Goal: Task Accomplishment & Management: Use online tool/utility

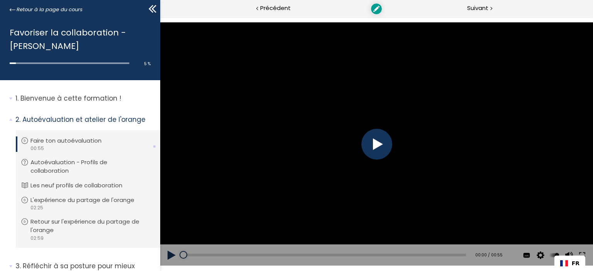
click at [368, 142] on div at bounding box center [376, 144] width 31 height 31
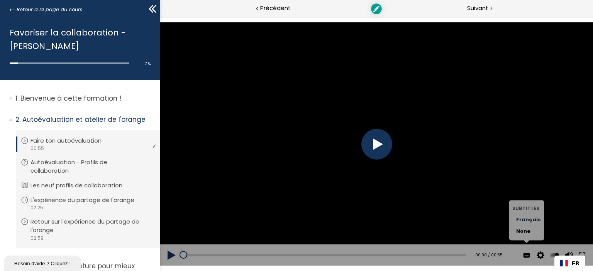
click at [520, 217] on span "Français" at bounding box center [528, 220] width 25 height 7
click at [160, 17] on input "Français" at bounding box center [160, 17] width 0 height 0
click at [523, 223] on span "Français" at bounding box center [528, 220] width 25 height 7
click at [160, 17] on input "Français" at bounding box center [160, 17] width 0 height 0
click at [376, 148] on div at bounding box center [376, 144] width 31 height 31
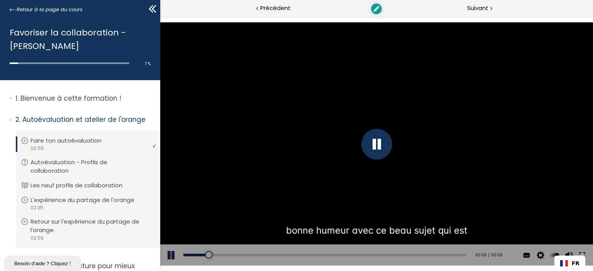
click at [357, 250] on div "Add chapter 00:00" at bounding box center [324, 256] width 283 height 22
click at [357, 253] on div "Add chapter 00:00" at bounding box center [324, 256] width 283 height 22
click at [361, 256] on div "00:00" at bounding box center [324, 255] width 283 height 3
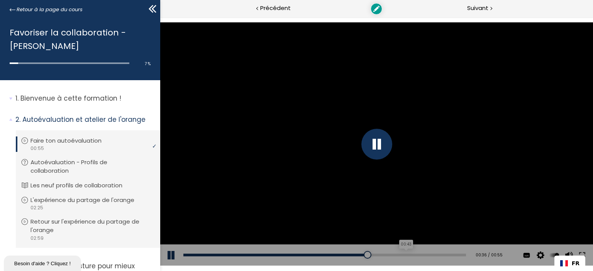
click at [403, 254] on div "00:43" at bounding box center [324, 255] width 283 height 3
click at [361, 253] on div "Add chapter 00:39" at bounding box center [324, 256] width 283 height 22
click at [327, 252] on div "Add chapter 00:39" at bounding box center [324, 256] width 283 height 22
click at [327, 254] on div "00:39" at bounding box center [324, 255] width 283 height 3
click at [312, 254] on div "00:26" at bounding box center [324, 255] width 283 height 3
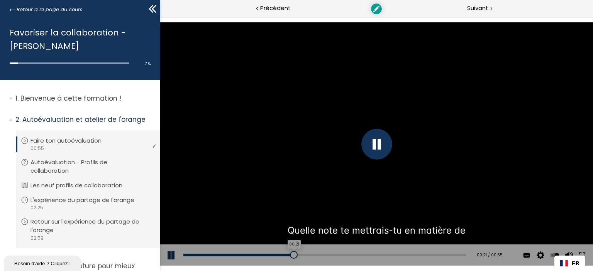
click at [290, 254] on div "00:21" at bounding box center [324, 255] width 283 height 3
click at [378, 148] on div at bounding box center [376, 144] width 31 height 31
